Goal: Transaction & Acquisition: Purchase product/service

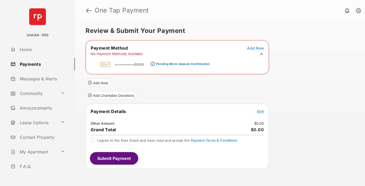
click at [182, 62] on div "Pending Micro-deposit Confirmation" at bounding box center [182, 64] width 53 height 4
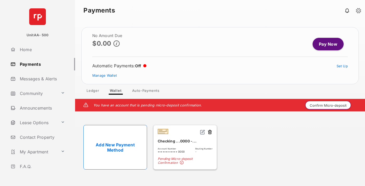
click at [328, 105] on button "Confirm Micro-deposit" at bounding box center [328, 105] width 46 height 8
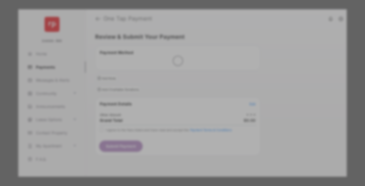
click at [173, 84] on div "Other Amount" at bounding box center [172, 88] width 84 height 9
type input "****"
click at [165, 131] on button "Save" at bounding box center [165, 137] width 26 height 12
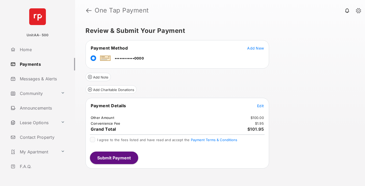
click at [260, 105] on span "Edit" at bounding box center [260, 105] width 7 height 4
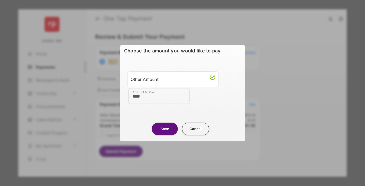
click at [165, 128] on button "Save" at bounding box center [165, 128] width 26 height 12
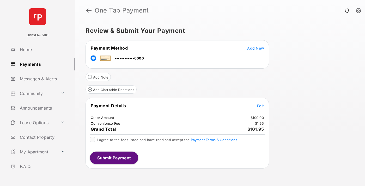
click at [114, 157] on button "Submit Payment" at bounding box center [114, 157] width 48 height 12
